Goal: Information Seeking & Learning: Learn about a topic

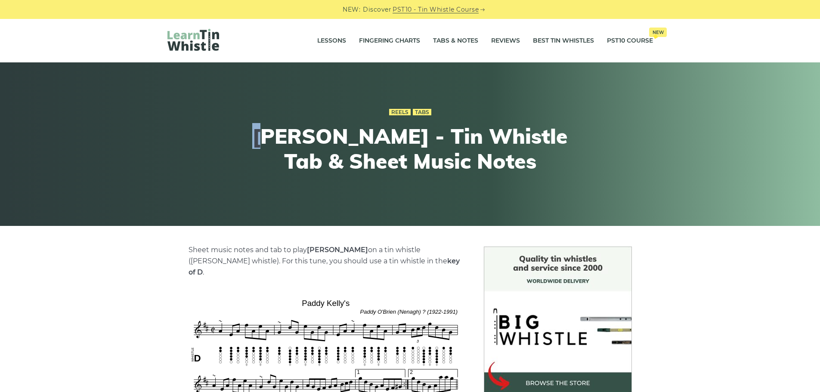
drag, startPoint x: 273, startPoint y: 134, endPoint x: 289, endPoint y: 139, distance: 16.7
click at [289, 139] on h1 "[PERSON_NAME] - Tin Whistle Tab & Sheet Music Notes" at bounding box center [410, 148] width 317 height 49
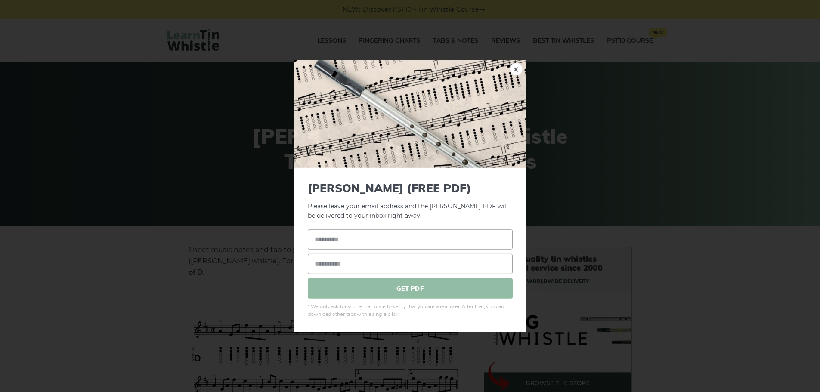
click at [516, 68] on link "×" at bounding box center [515, 68] width 13 height 13
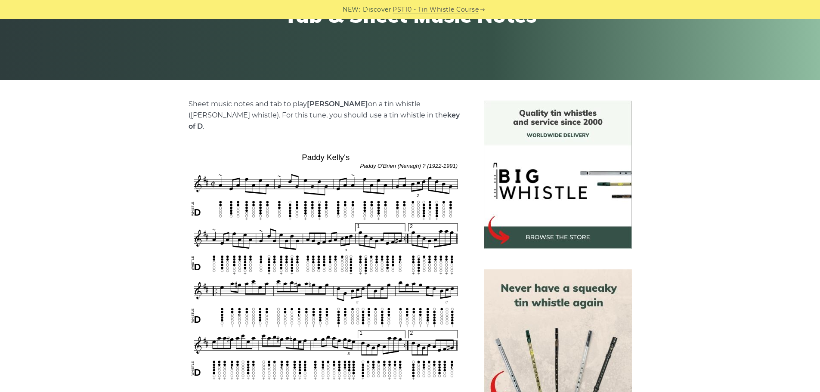
scroll to position [143, 0]
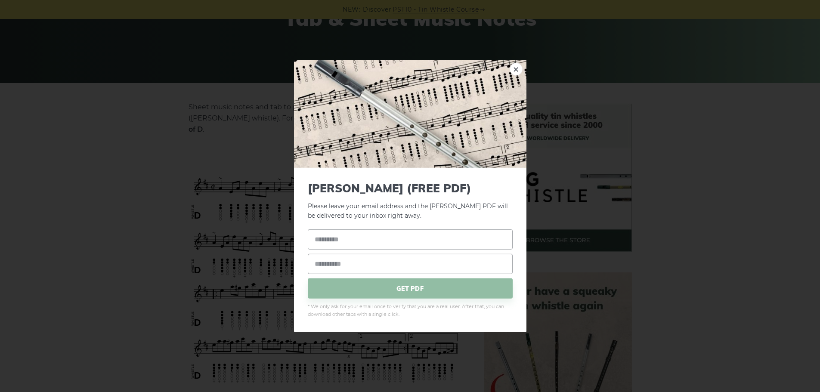
drag, startPoint x: 361, startPoint y: 157, endPoint x: 375, endPoint y: 157, distance: 14.2
click at [375, 157] on img at bounding box center [410, 114] width 232 height 108
click at [519, 66] on link "×" at bounding box center [515, 68] width 13 height 13
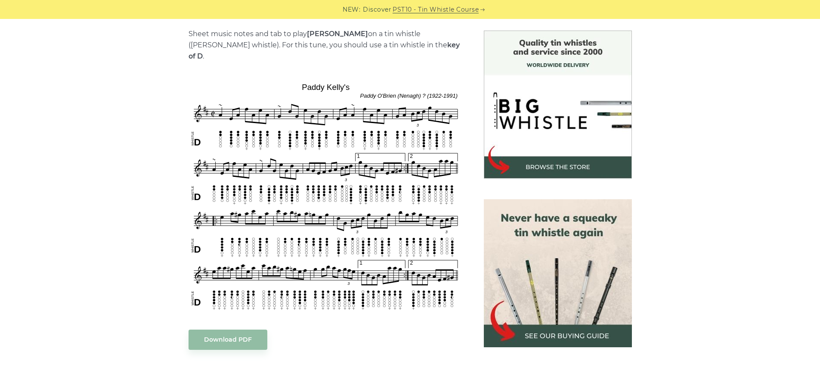
scroll to position [214, 0]
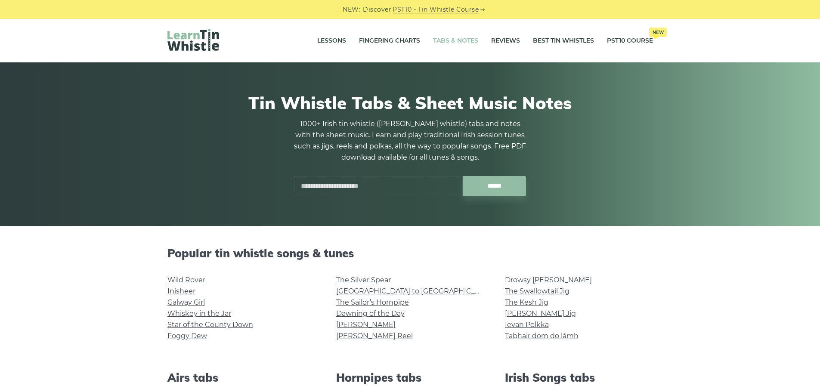
click at [318, 179] on input "text" at bounding box center [378, 186] width 169 height 20
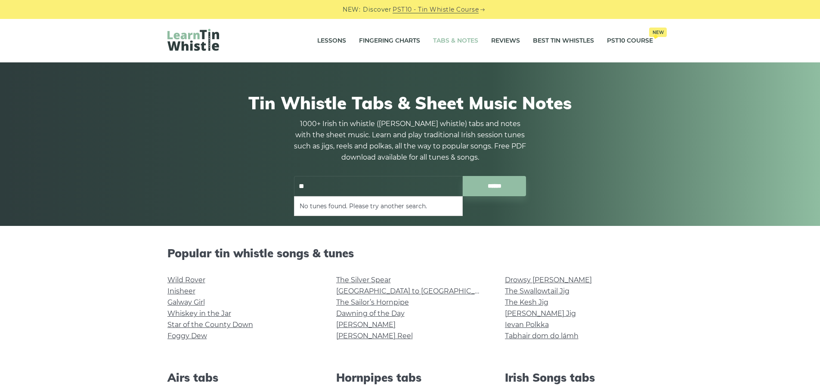
type input "*"
